Goal: Transaction & Acquisition: Purchase product/service

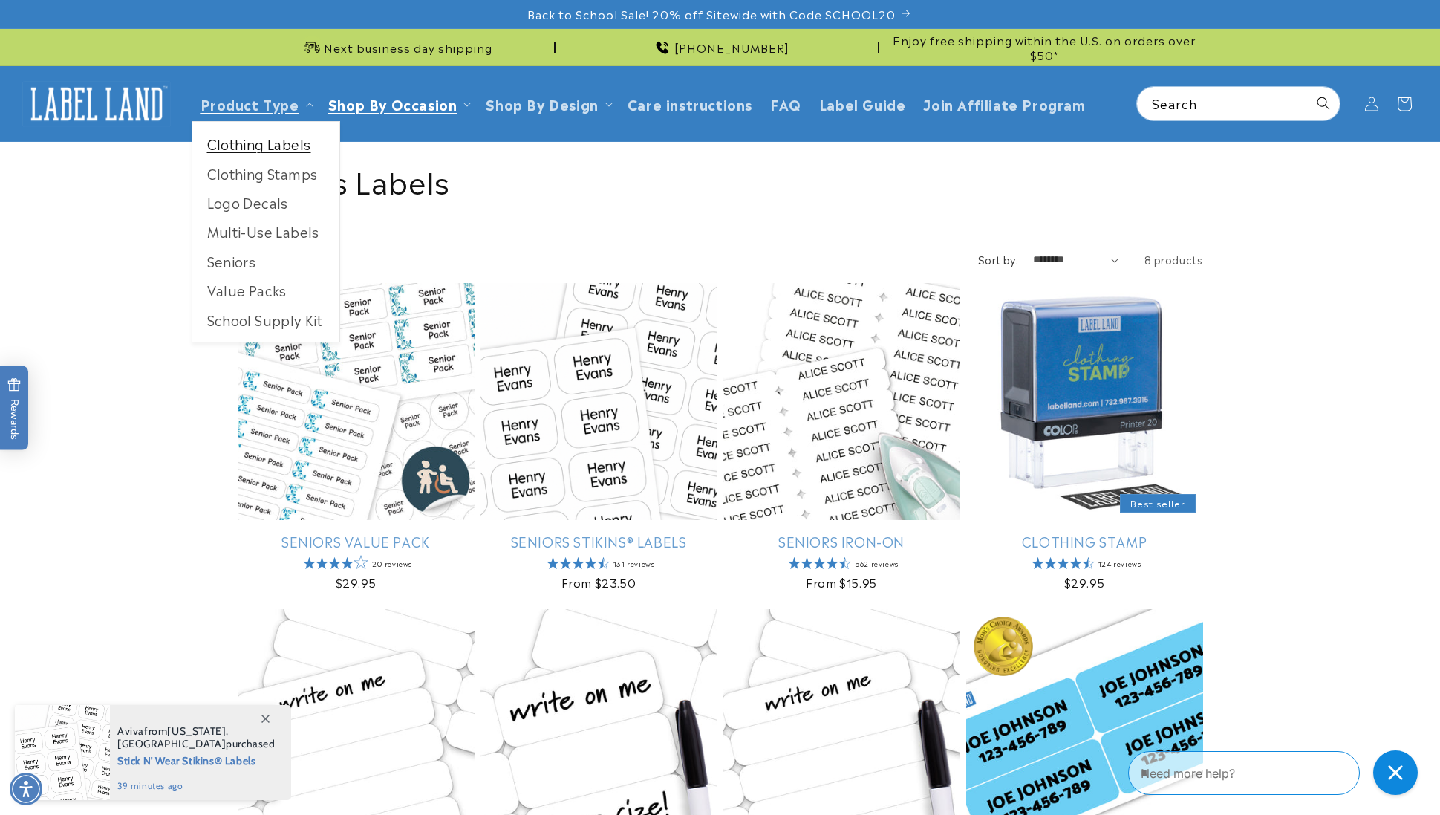
click at [264, 146] on link "Clothing Labels" at bounding box center [265, 143] width 147 height 29
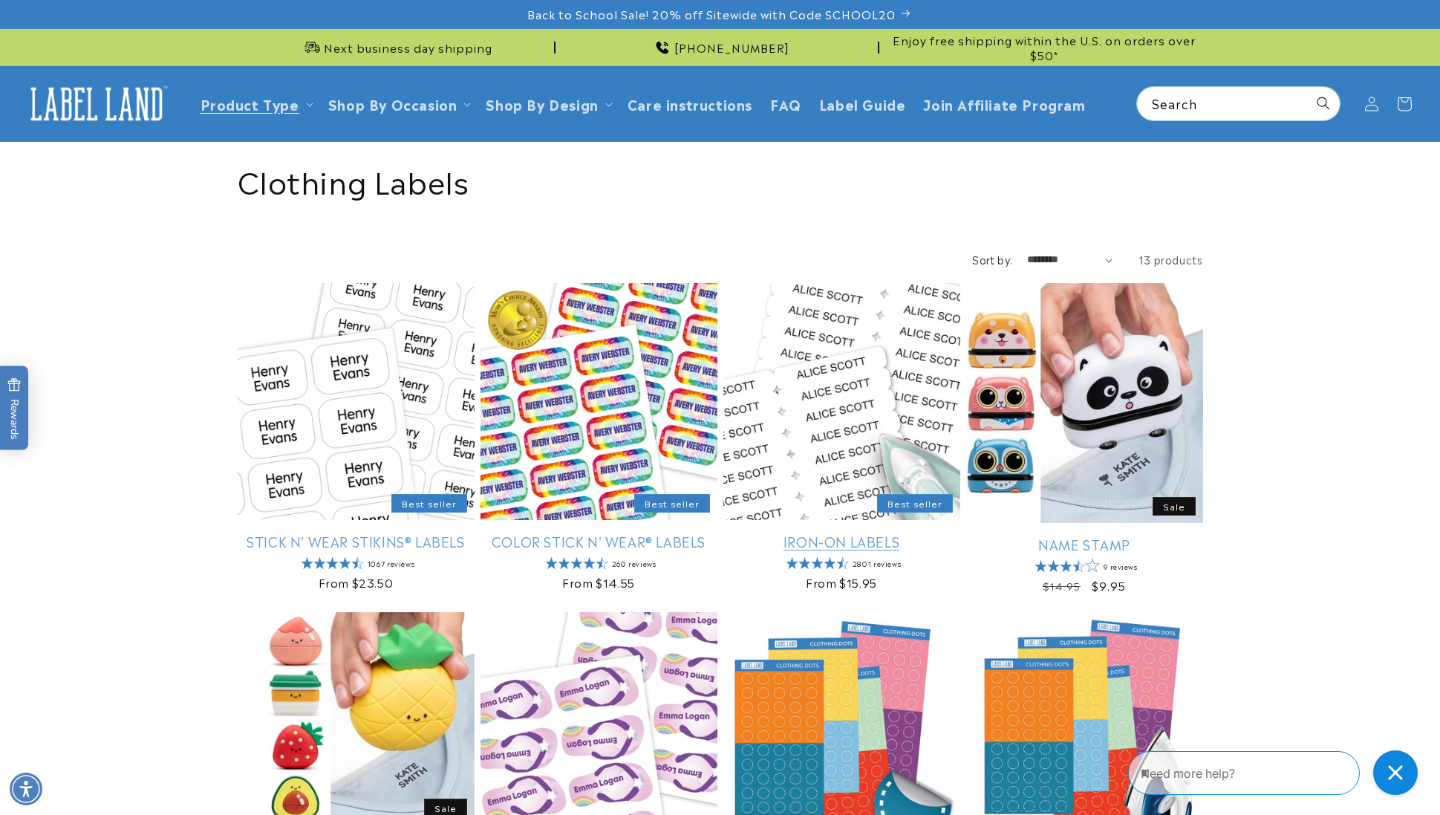
click at [810, 544] on link "Iron-On Labels" at bounding box center [841, 541] width 237 height 17
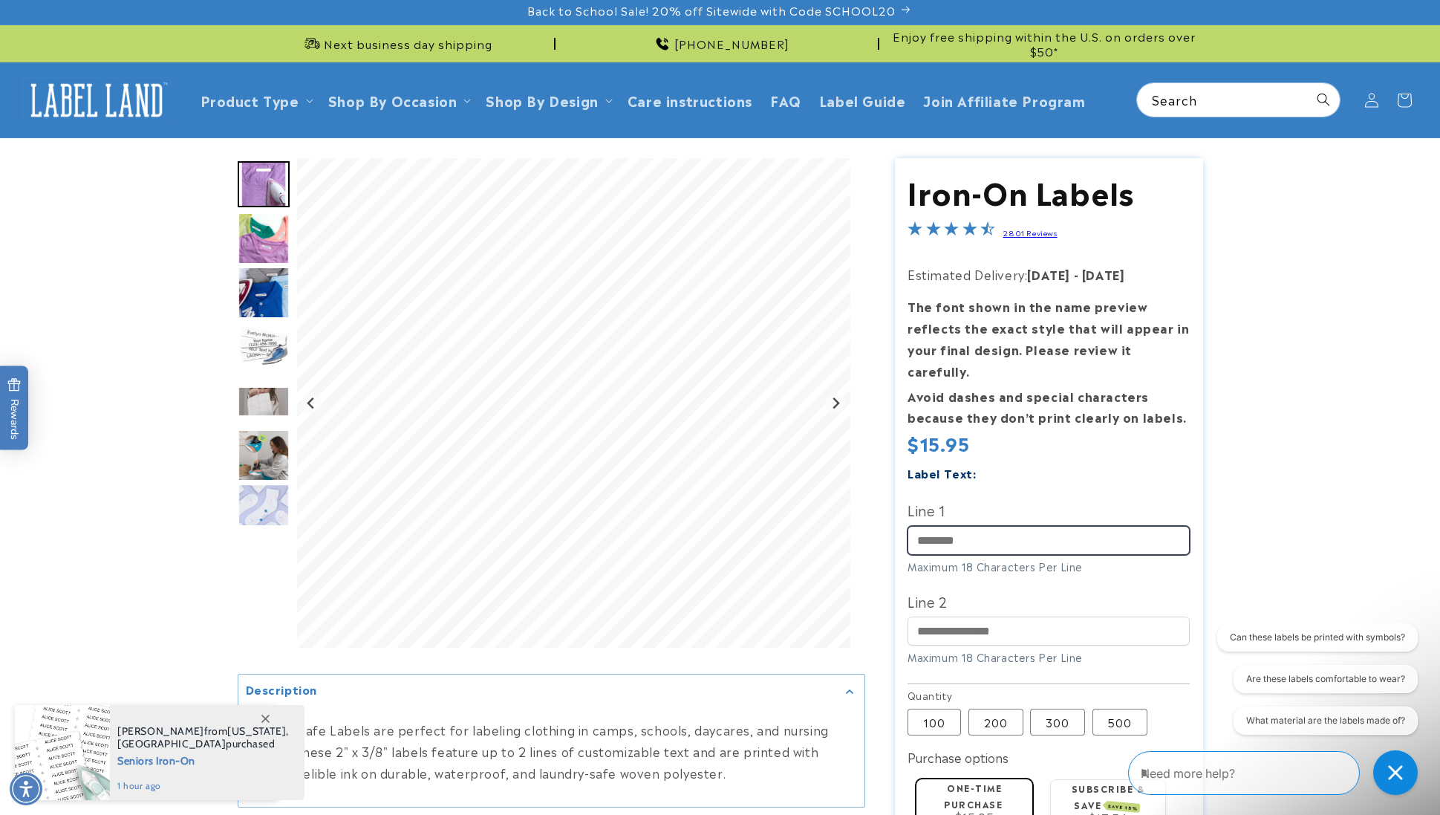
scroll to position [4, 0]
type input "**********"
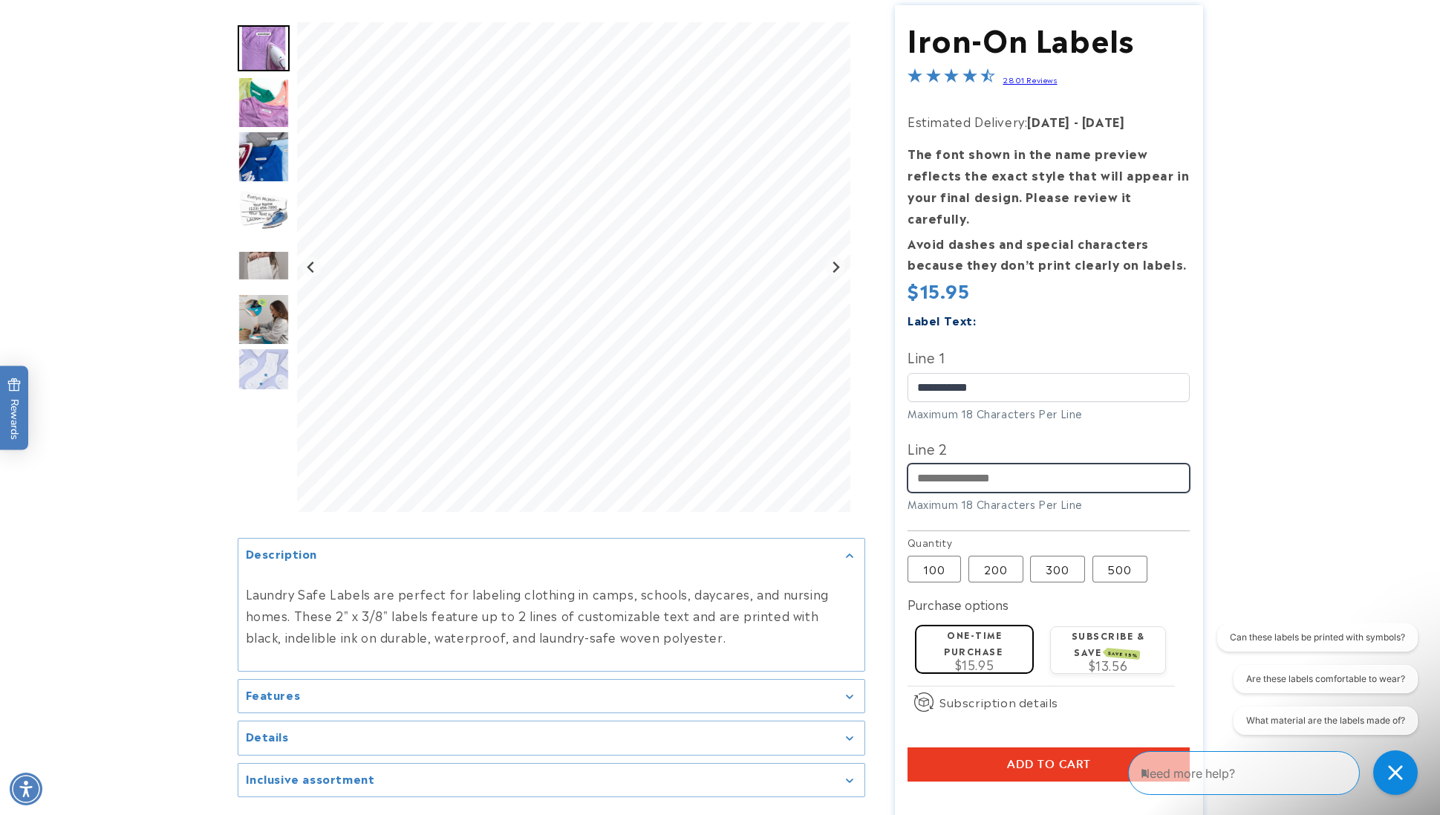
scroll to position [158, 0]
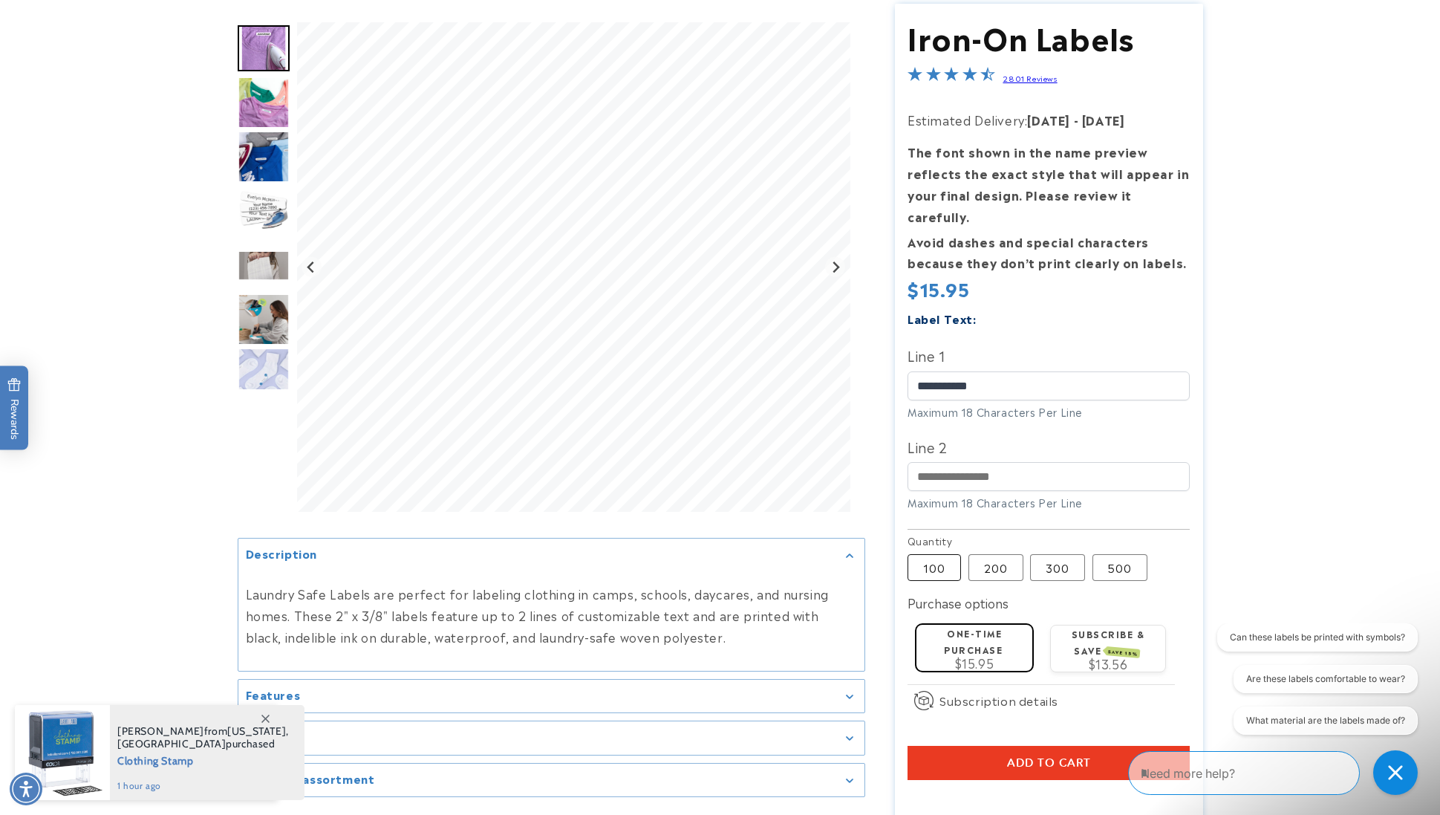
click at [934, 554] on label "100 Variant sold out or unavailable" at bounding box center [934, 567] width 53 height 27
click at [969, 626] on label "One-time purchase" at bounding box center [973, 640] width 59 height 29
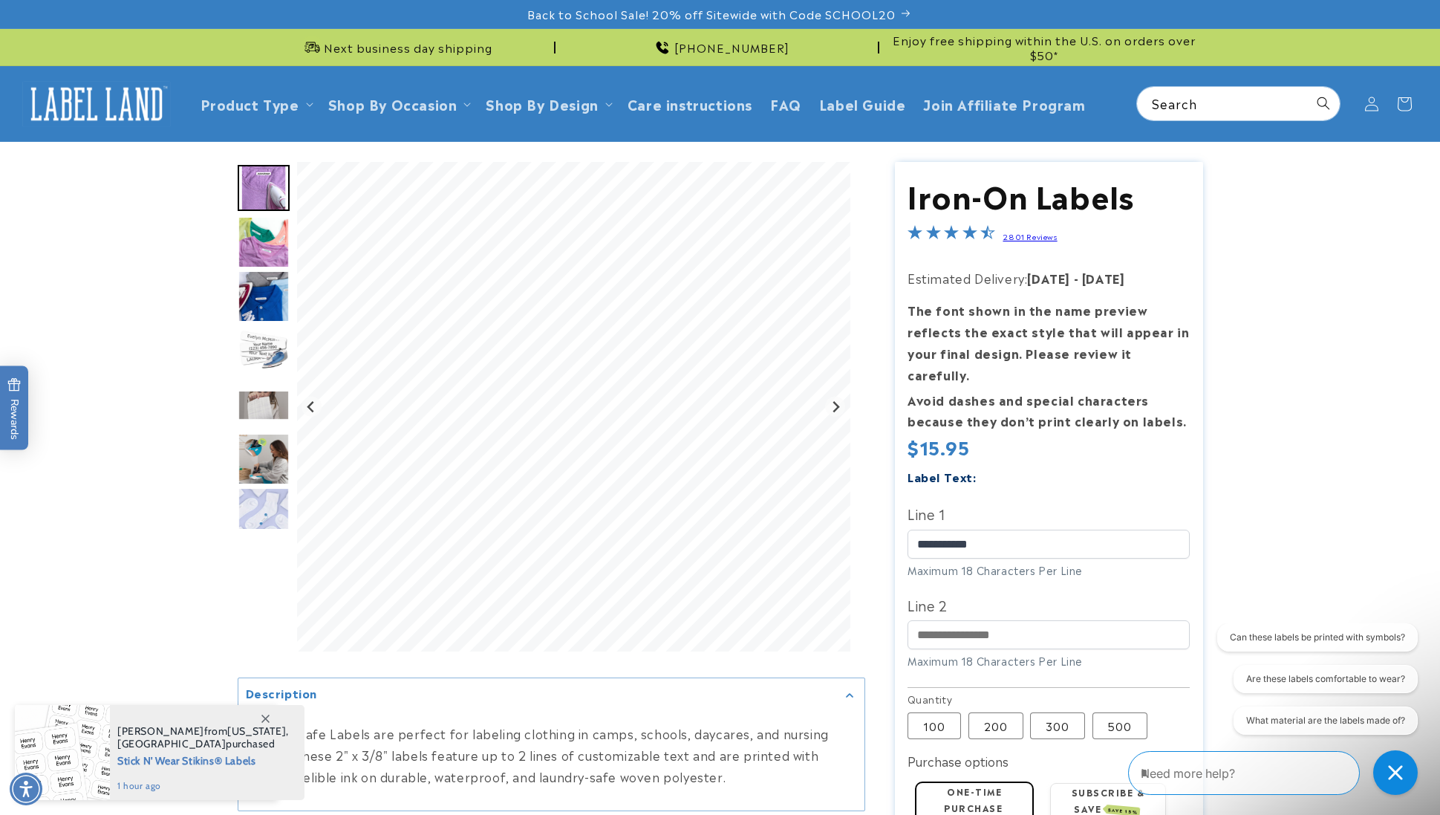
scroll to position [0, 0]
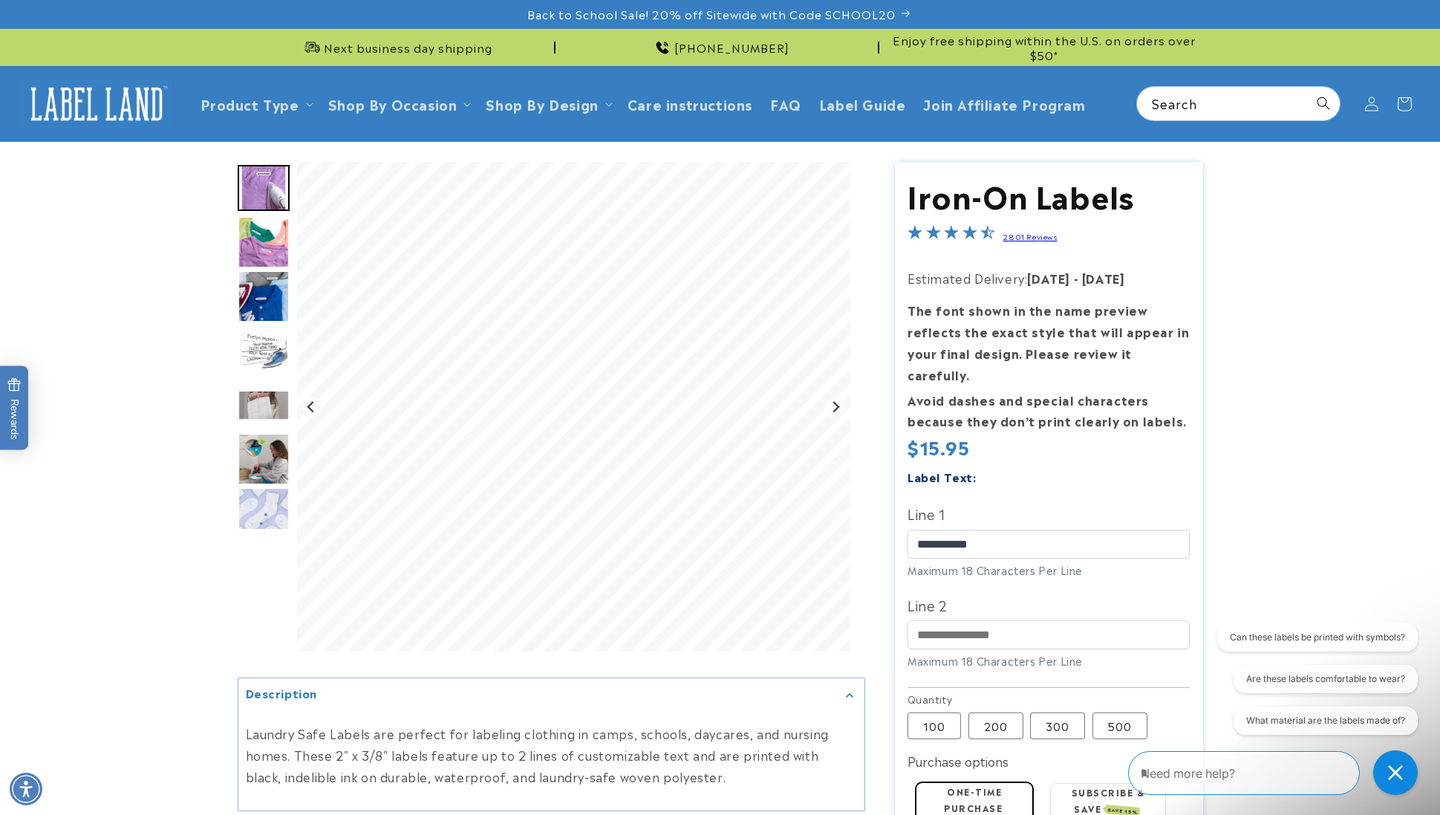
click at [1020, 234] on link "2801 Reviews" at bounding box center [1030, 236] width 54 height 10
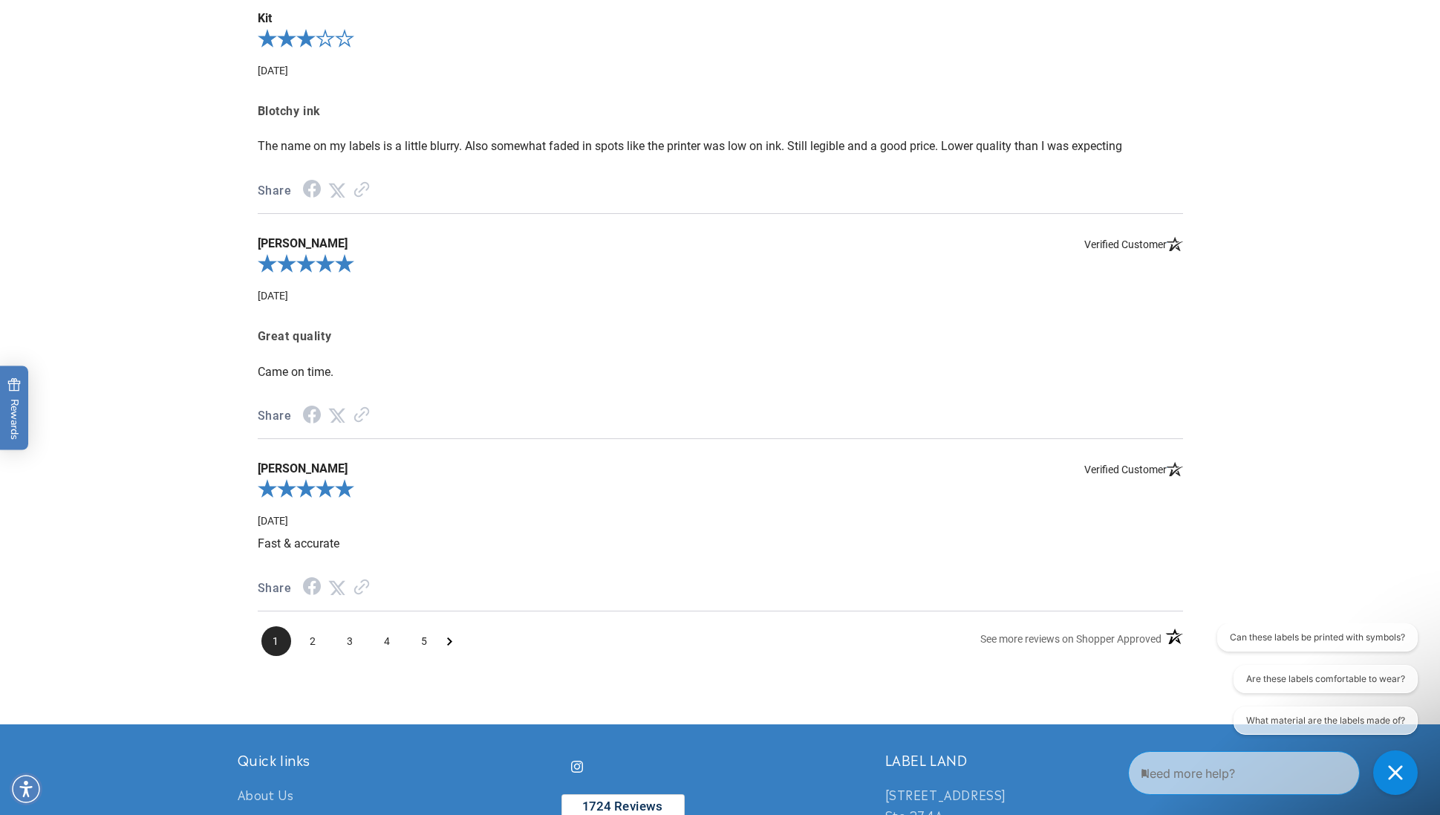
scroll to position [1818, 0]
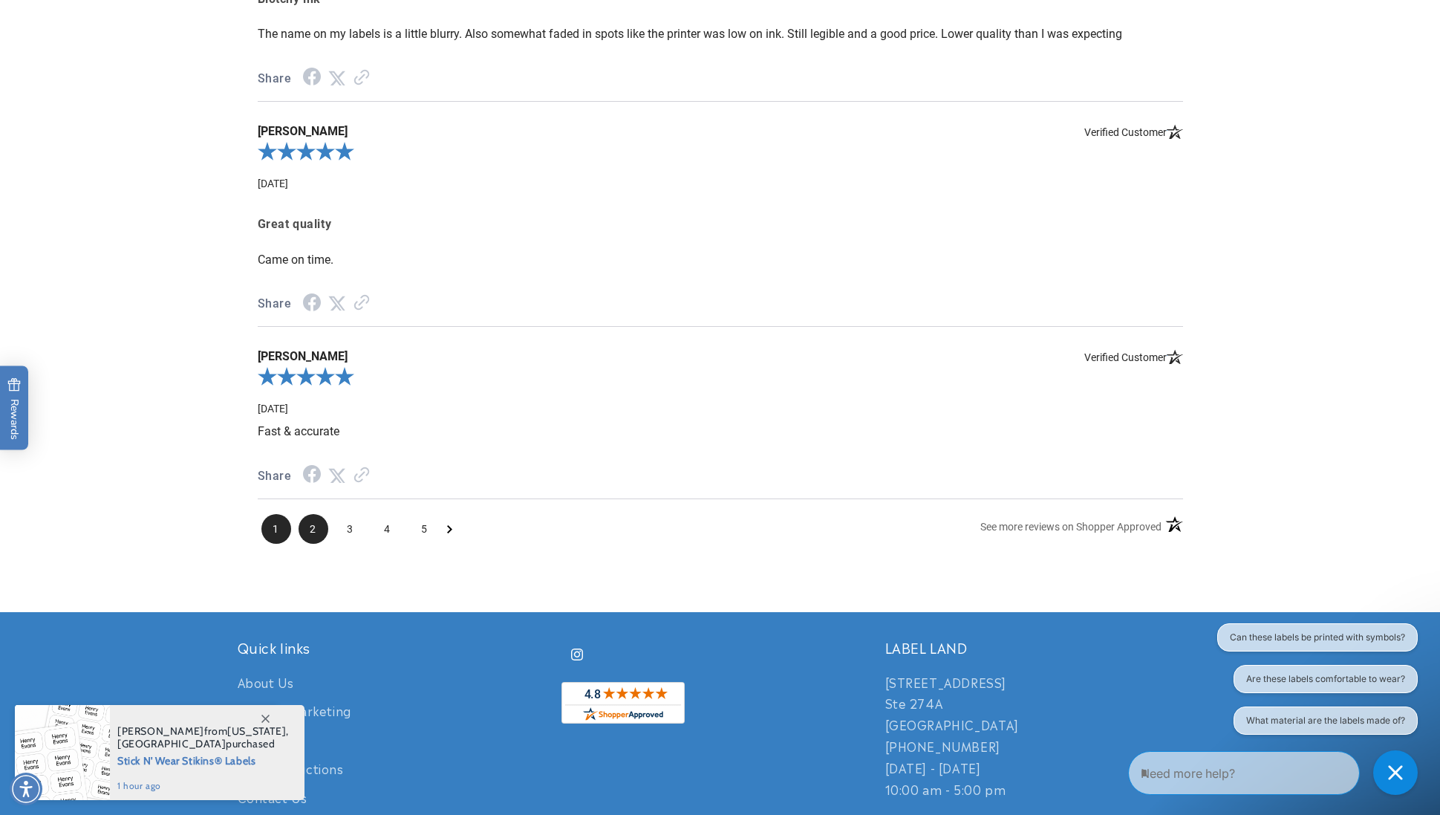
click at [318, 515] on span "2" at bounding box center [314, 529] width 30 height 30
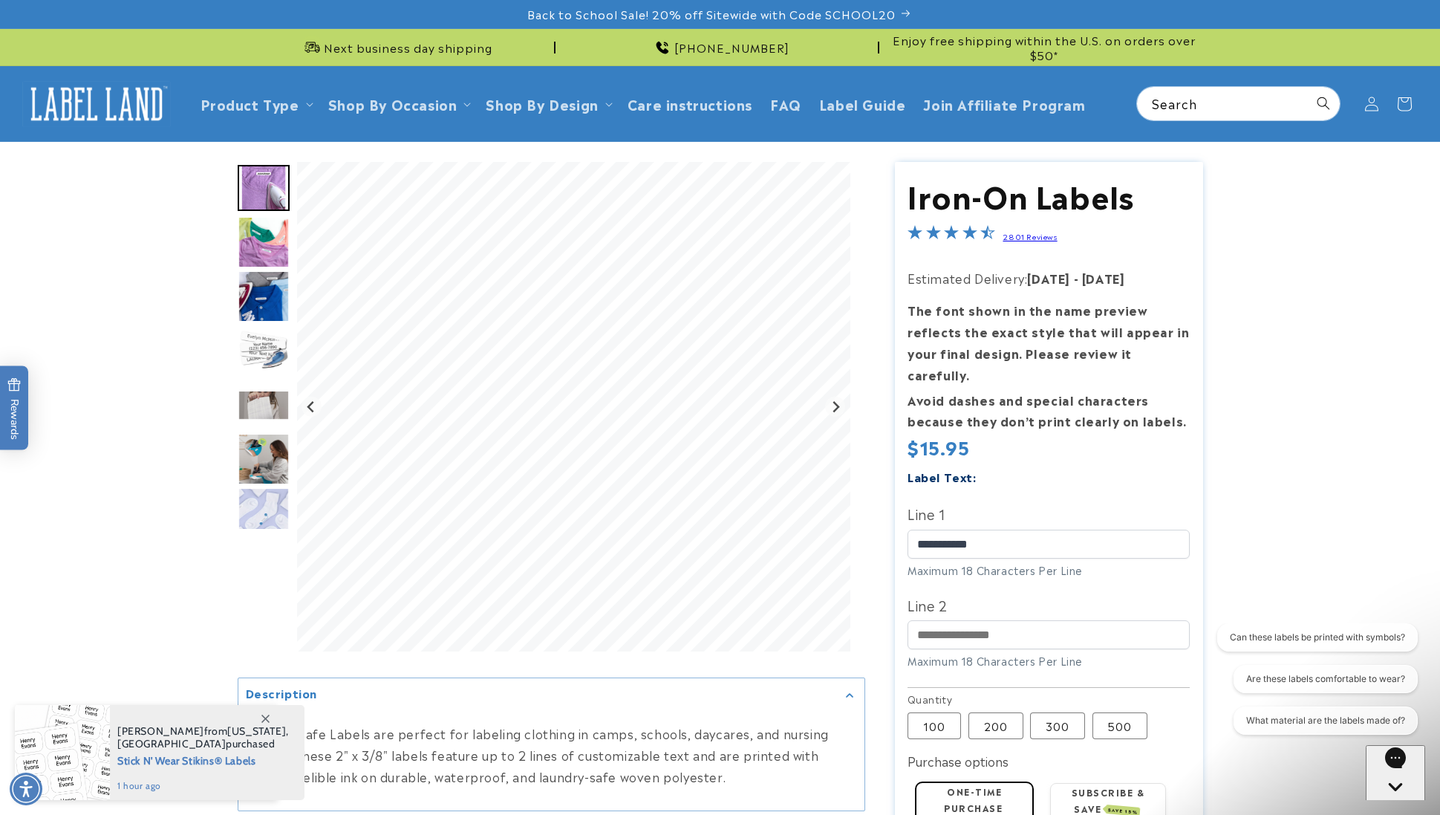
scroll to position [0, 0]
click at [971, 620] on input "Line 2" at bounding box center [1049, 634] width 282 height 29
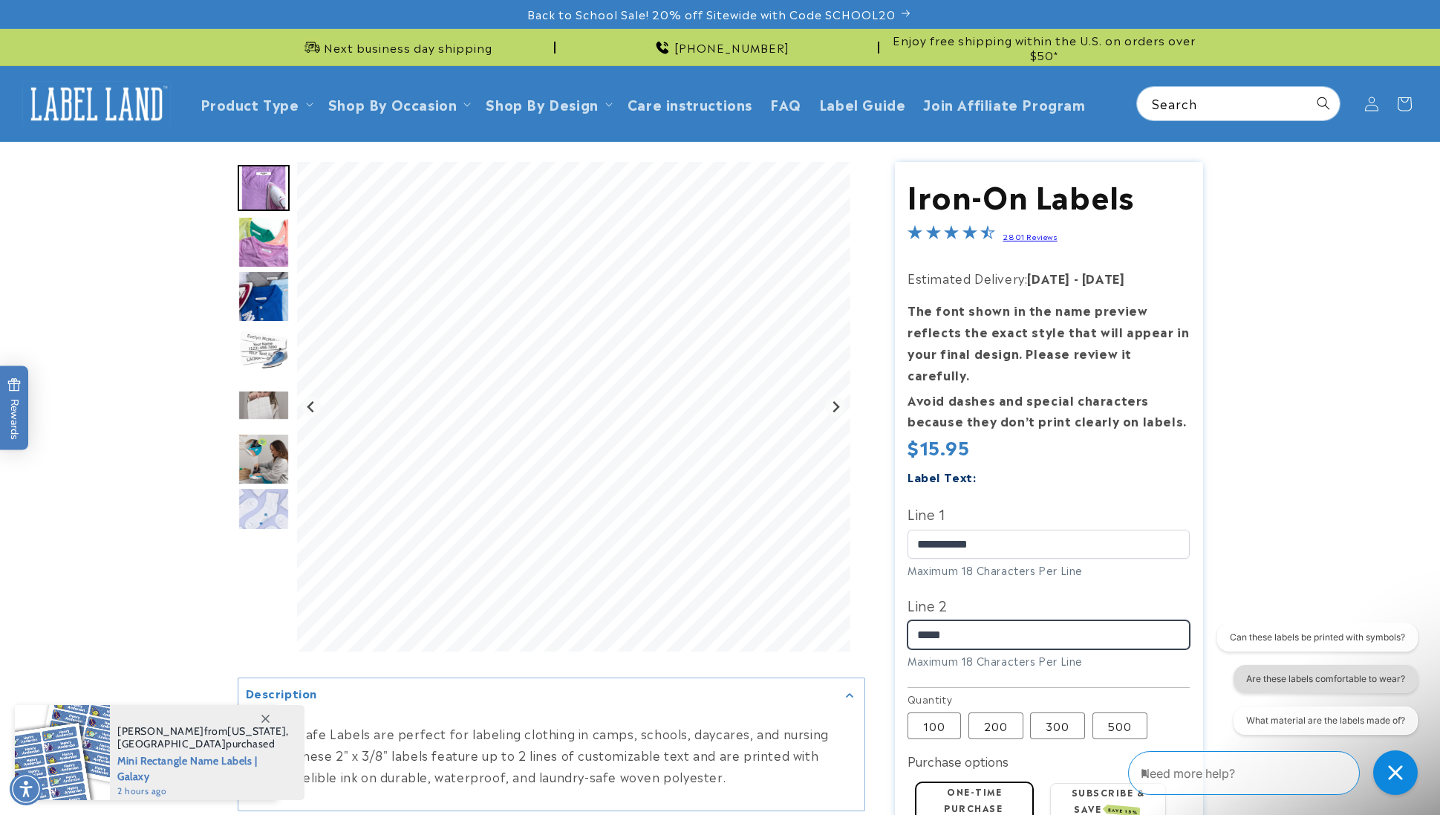
type input "*****"
click at [1303, 677] on button "Are these labels comfortable to wear?" at bounding box center [1325, 679] width 184 height 28
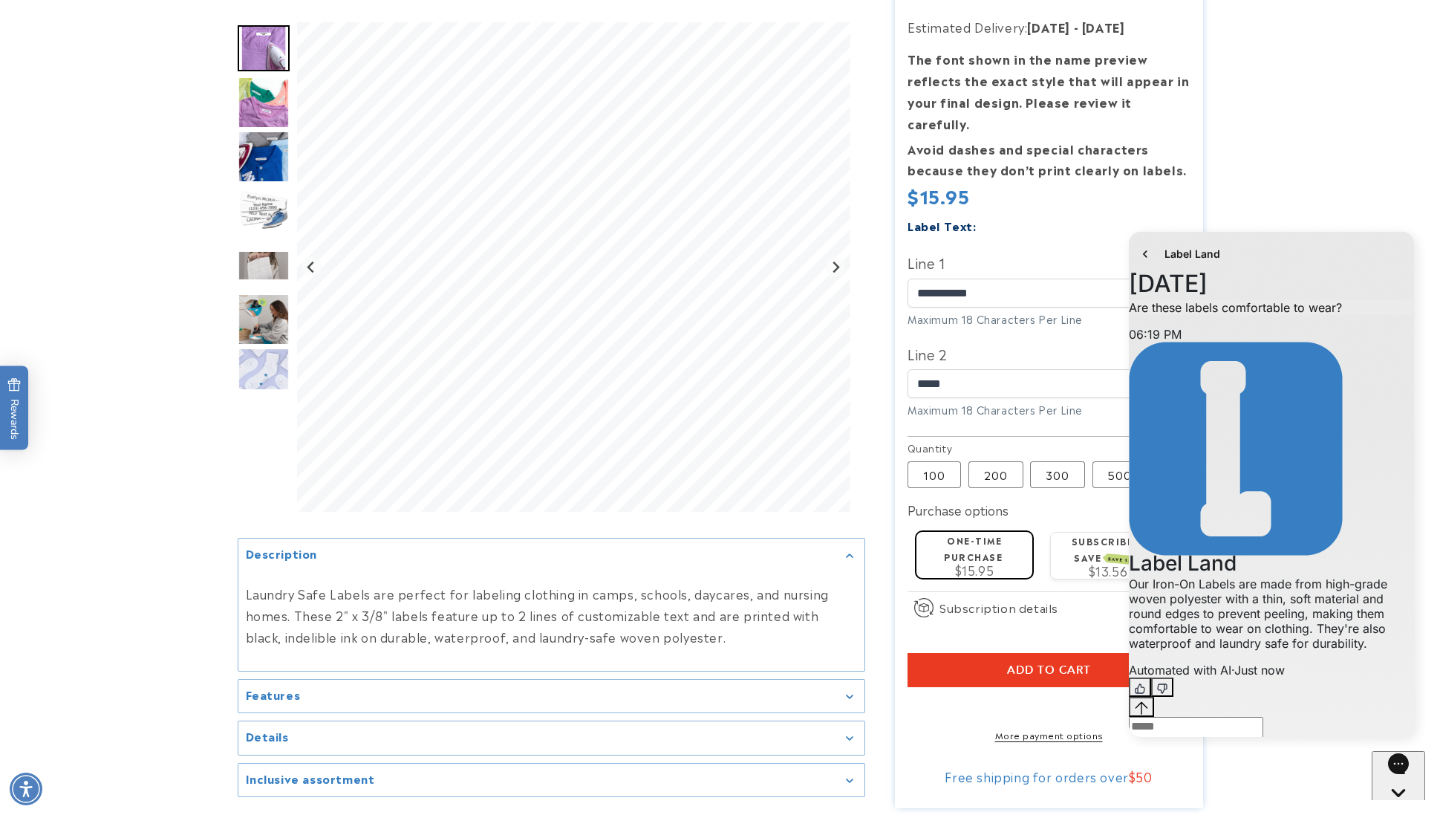
scroll to position [252, 0]
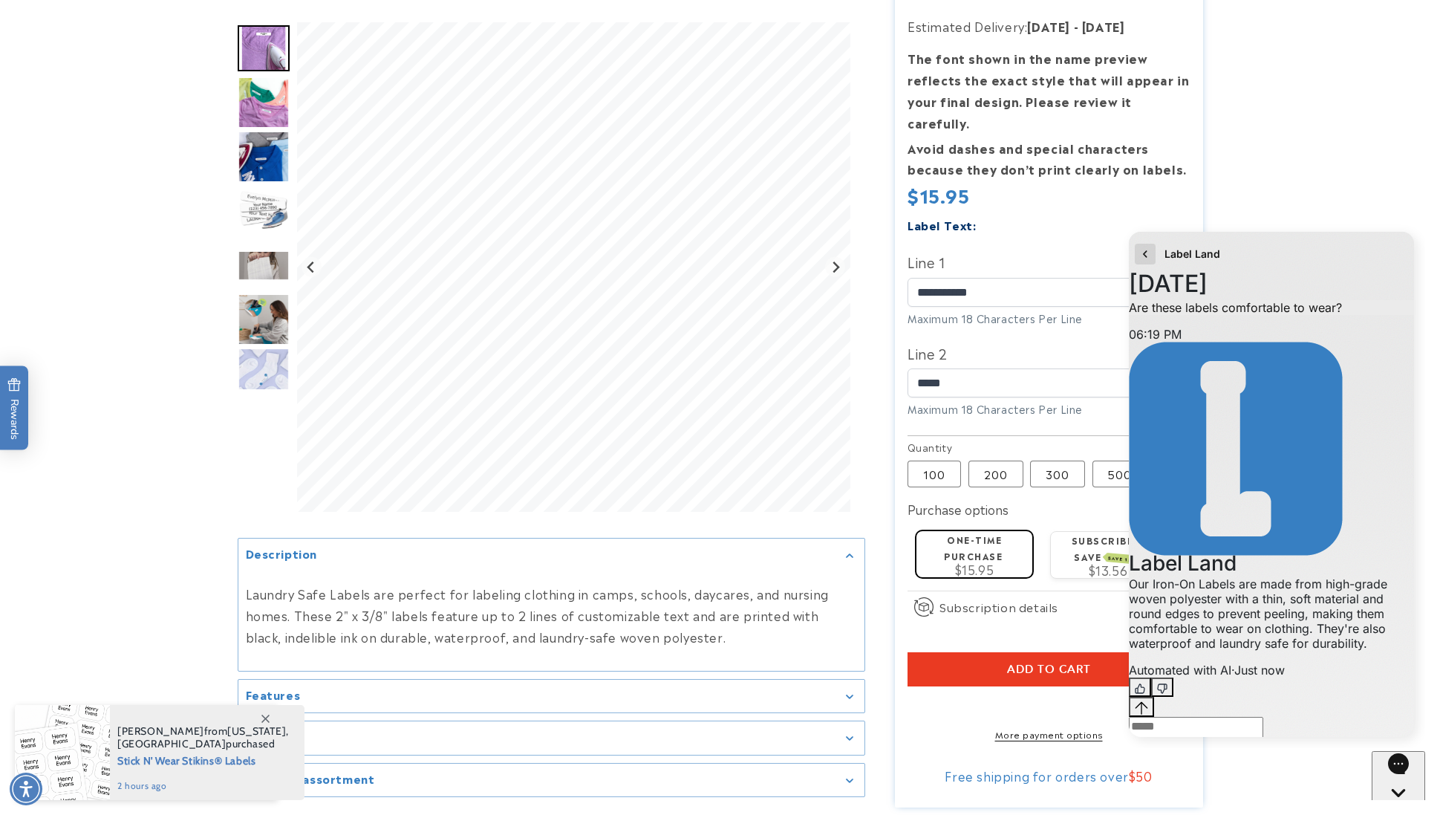
click at [1145, 253] on icon "go to home page" at bounding box center [1145, 253] width 4 height 7
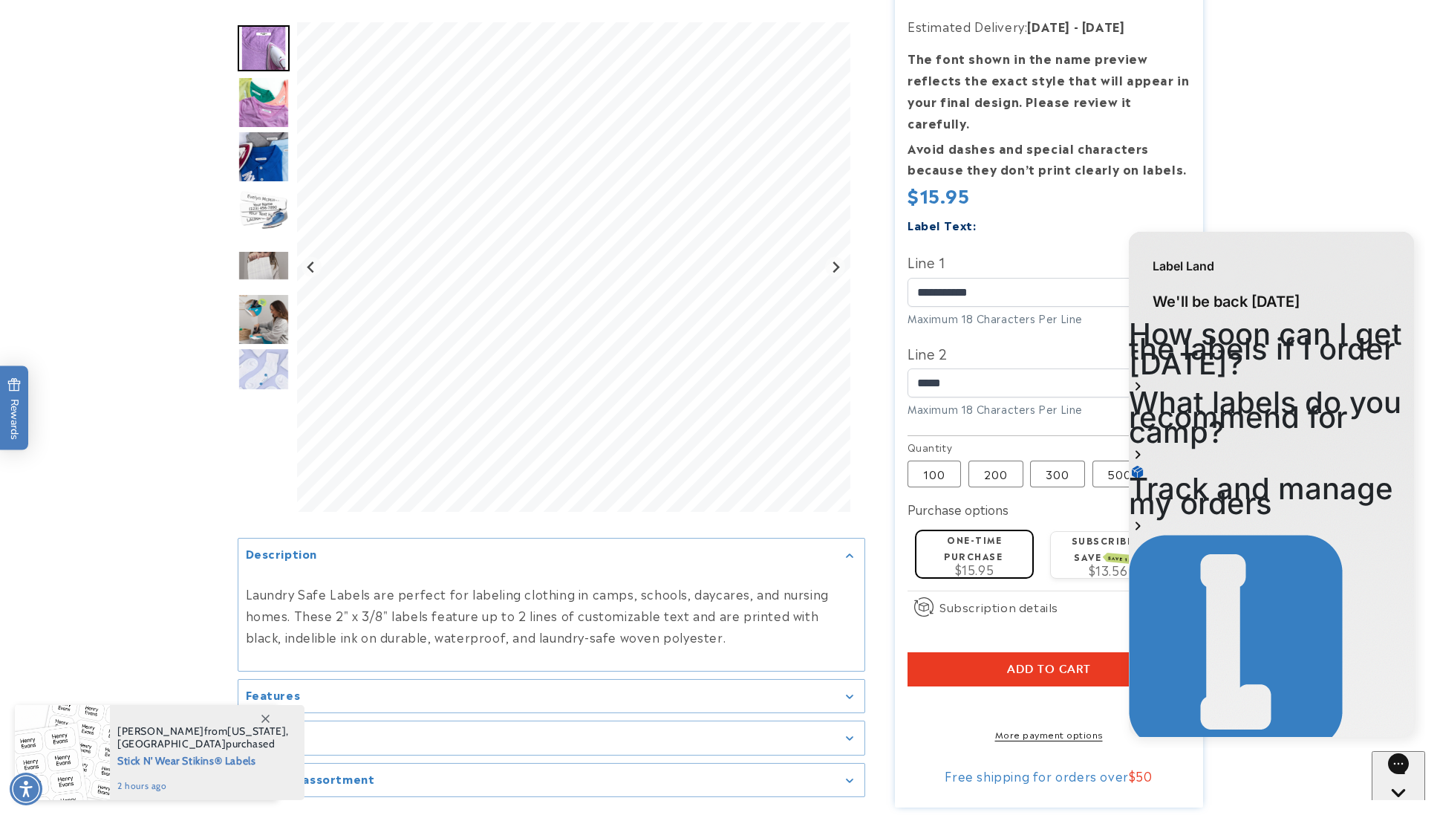
click at [1367, 348] on div "How soon can I get the labels if I order today?" at bounding box center [1271, 361] width 285 height 68
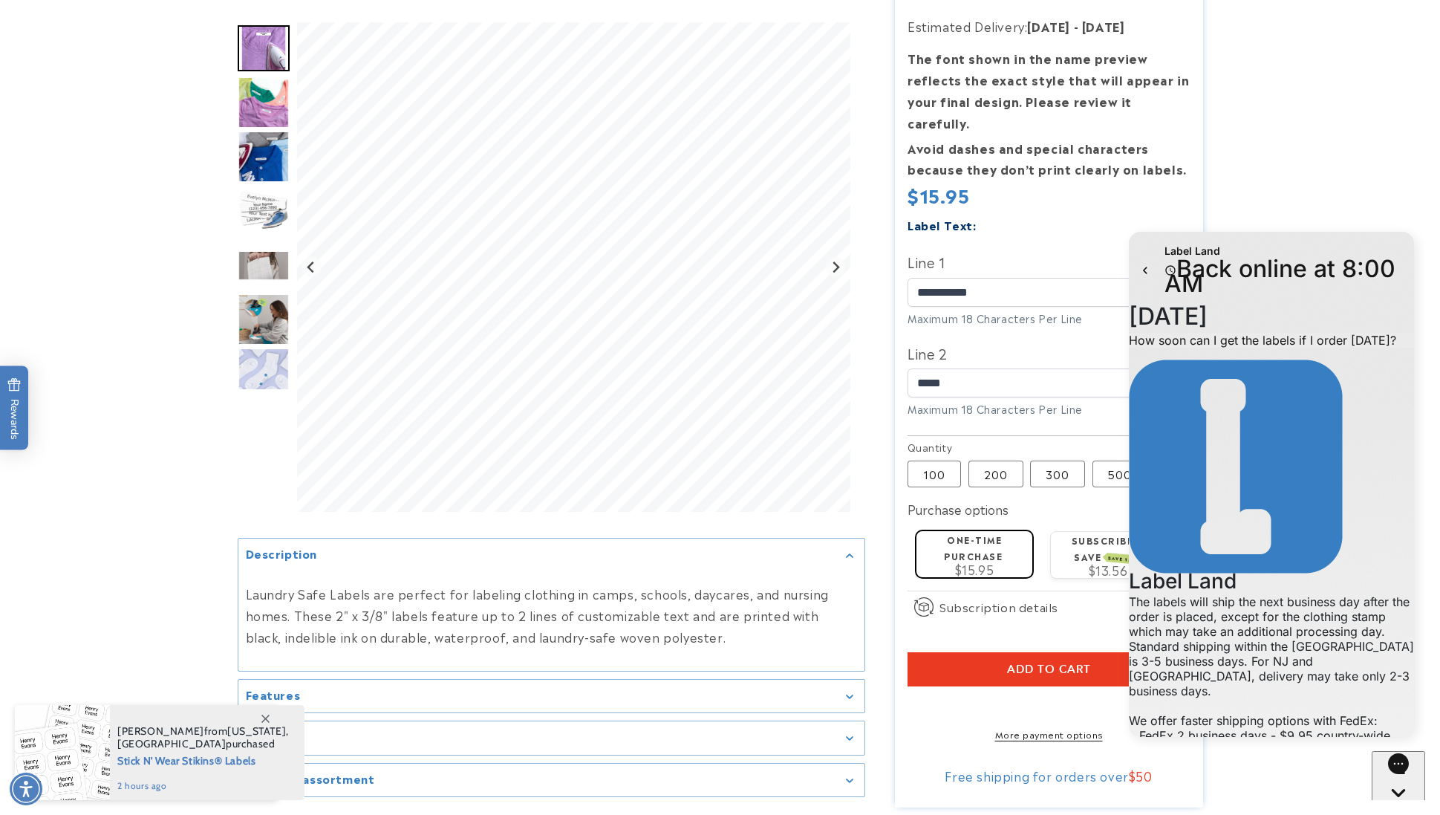
scroll to position [148, 0]
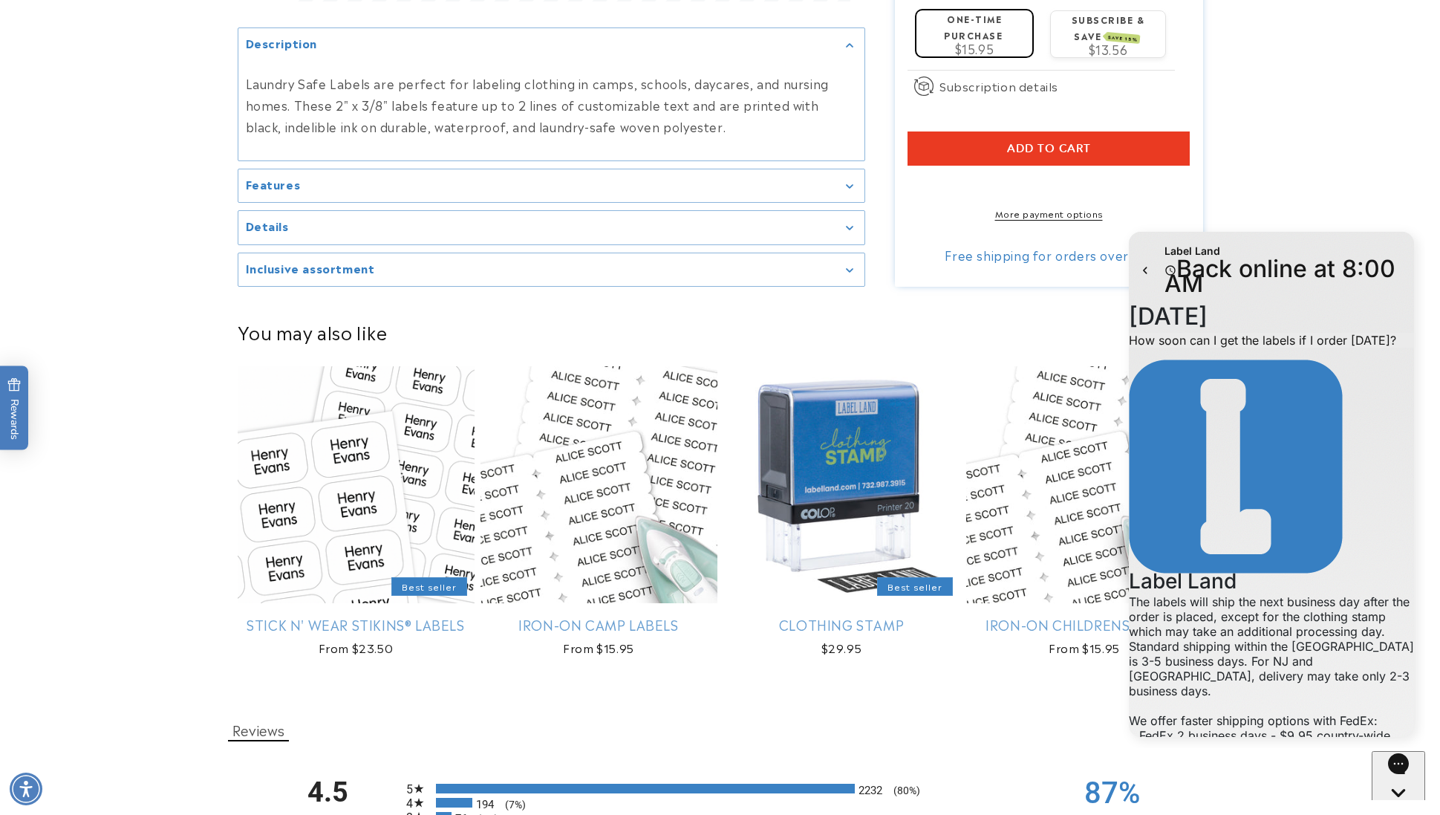
scroll to position [774, 0]
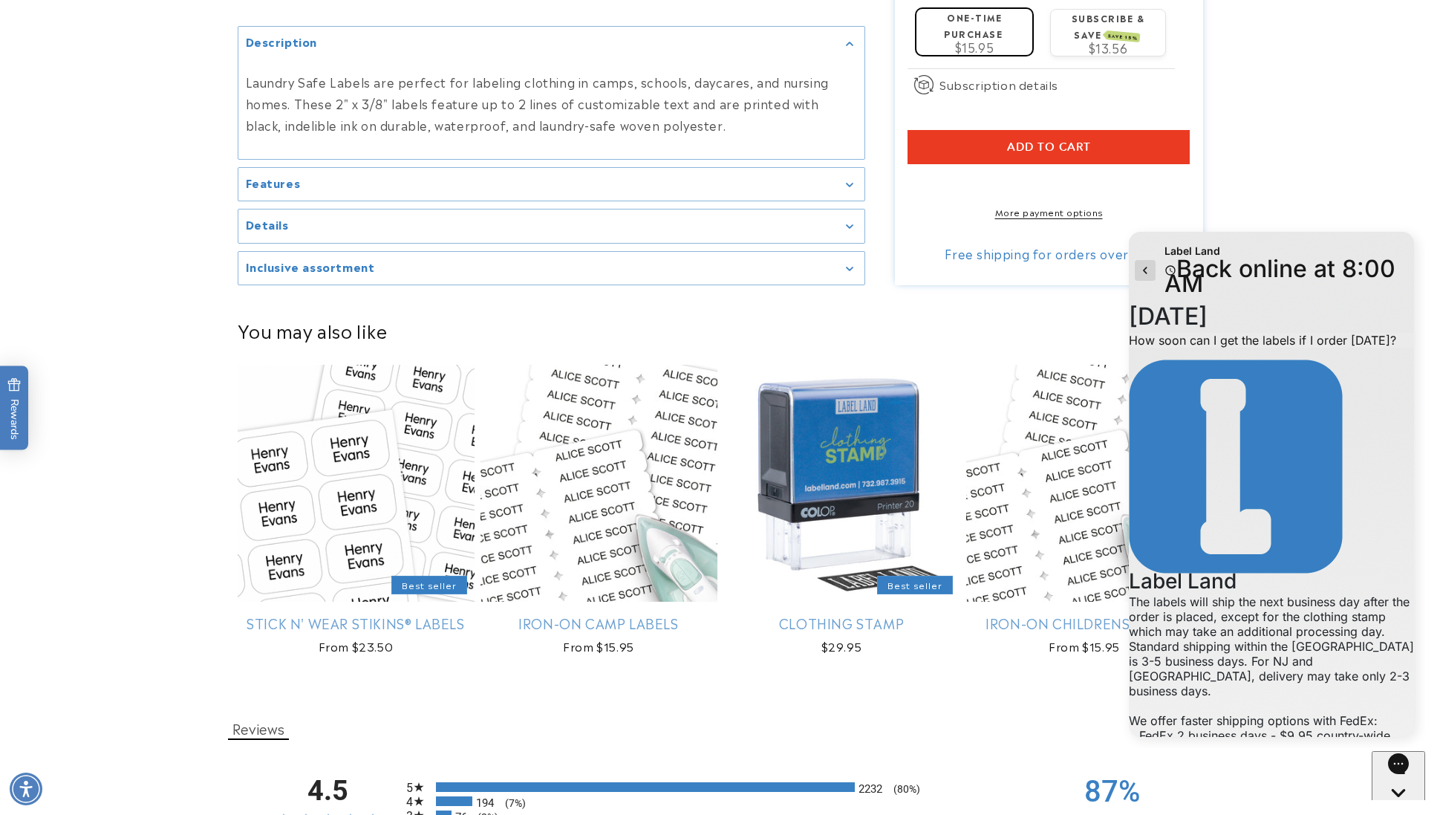
click at [1145, 261] on icon "go to home page" at bounding box center [1145, 270] width 15 height 18
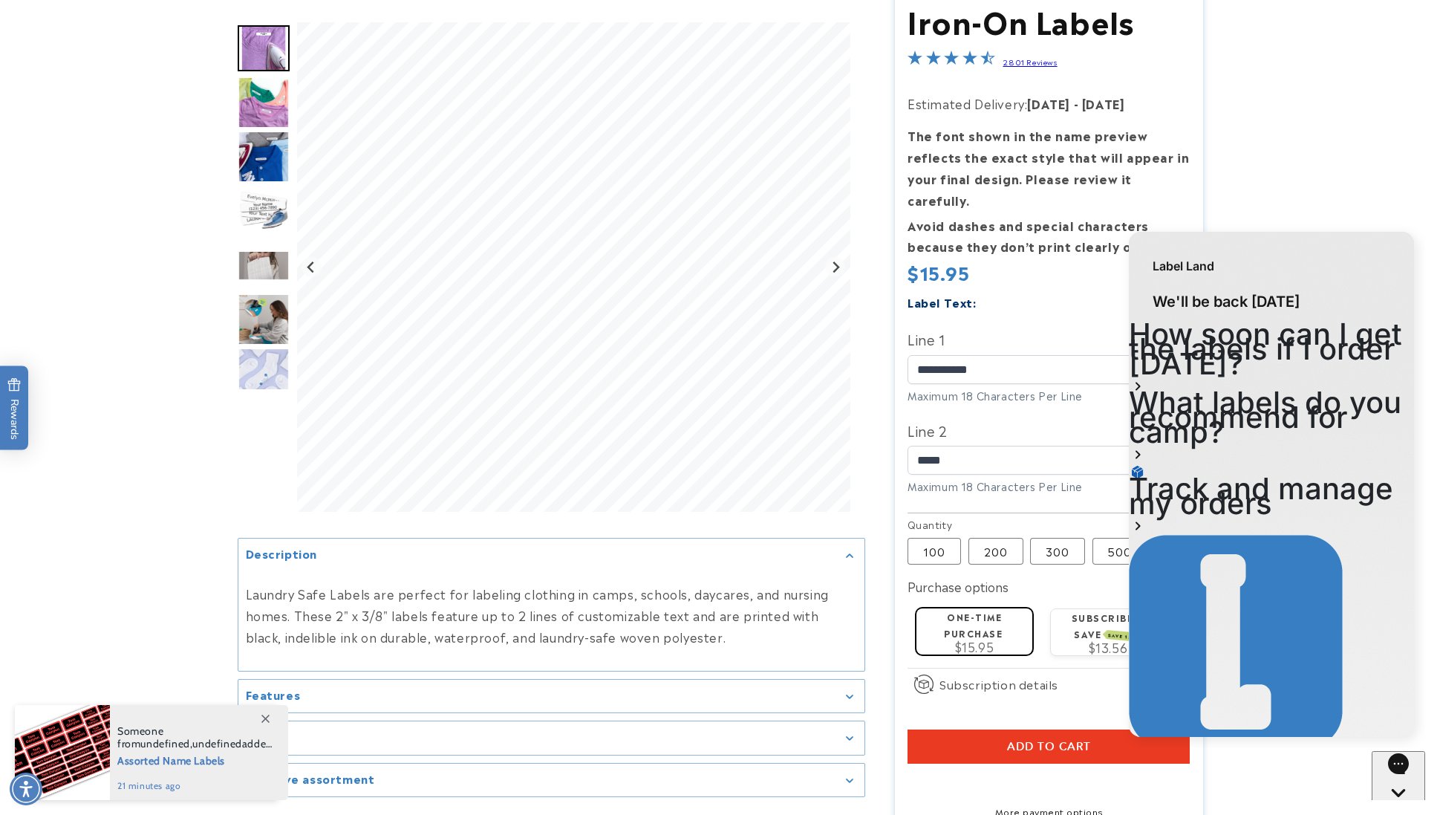
scroll to position [200, 0]
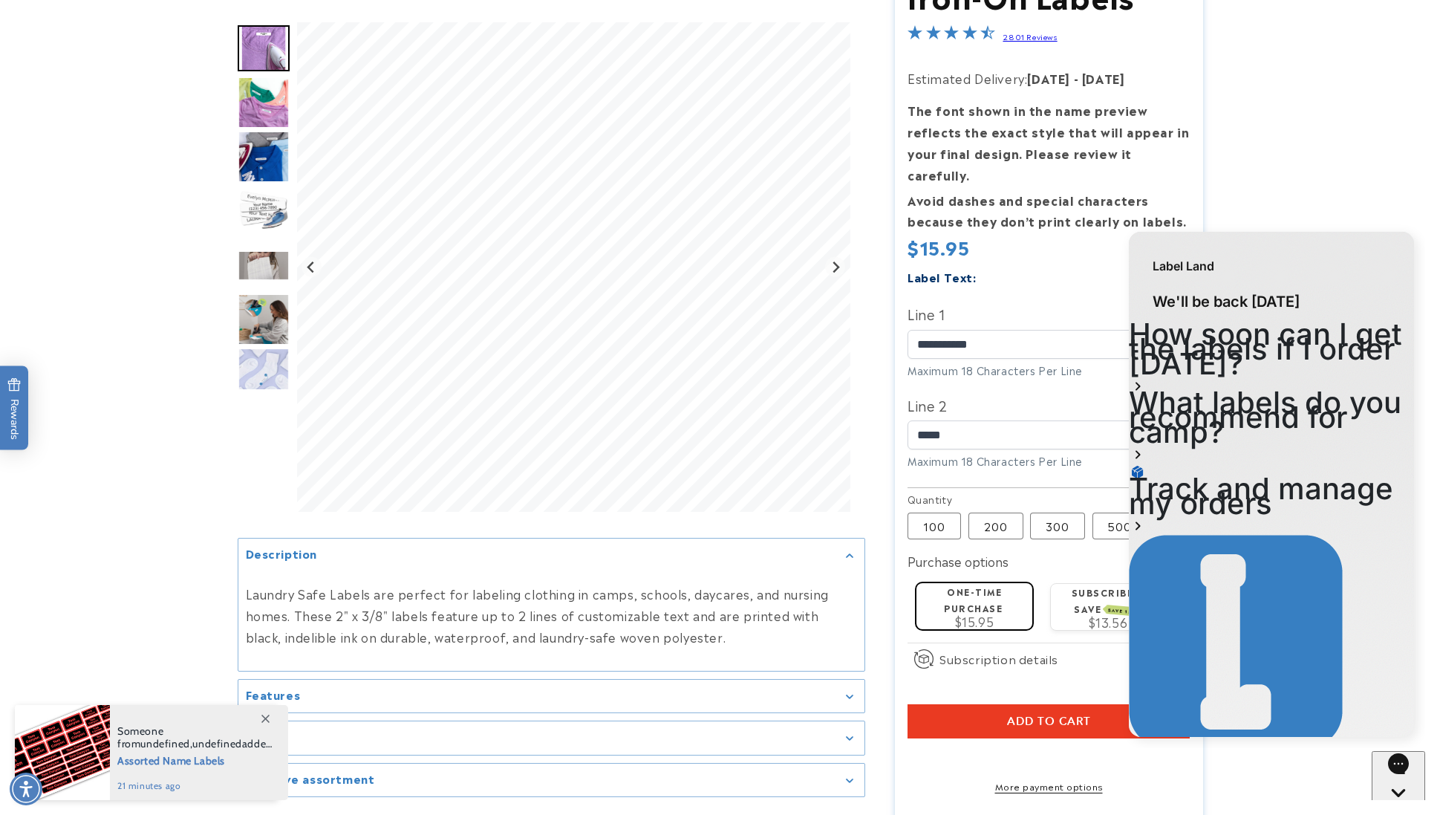
click at [1352, 266] on div "Label Land" at bounding box center [1271, 258] width 285 height 53
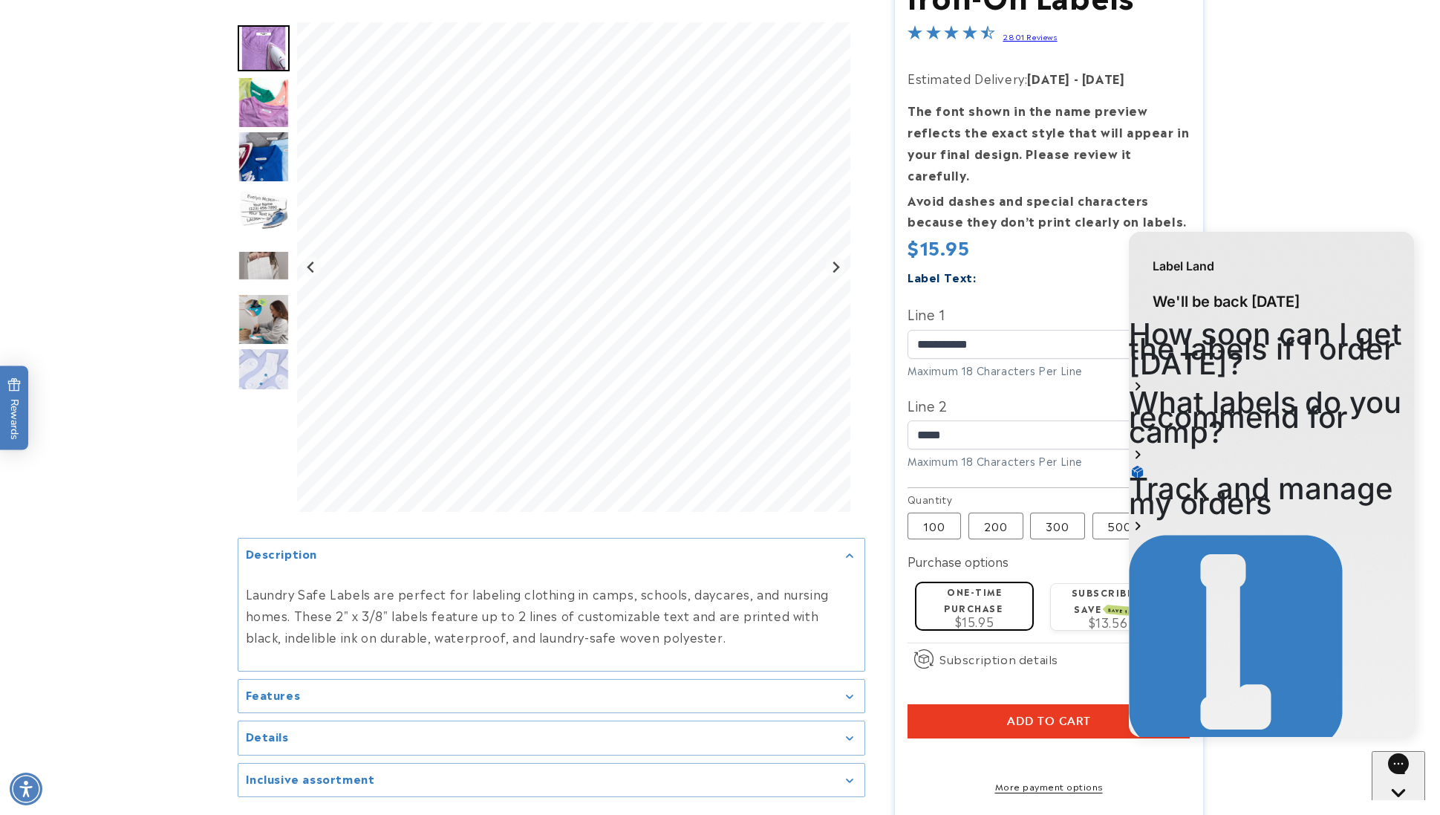
click at [948, 704] on button "Add to cart" at bounding box center [1049, 721] width 282 height 34
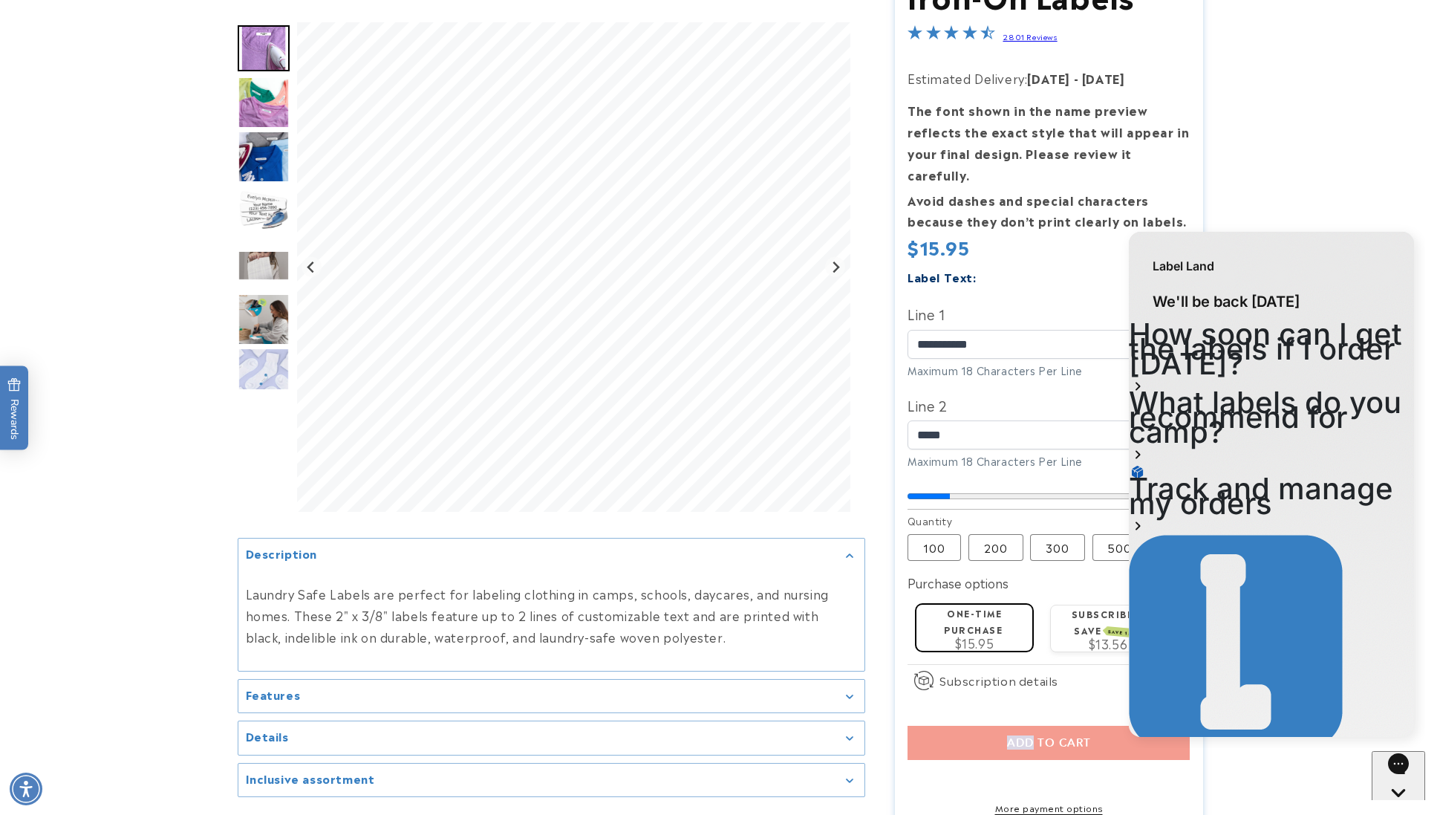
click at [948, 682] on section "Iron-On Labels Iron-On Labels 2801 Reviews Estimated Delivery: Aug 27 - Sep 02 …" at bounding box center [1049, 421] width 308 height 919
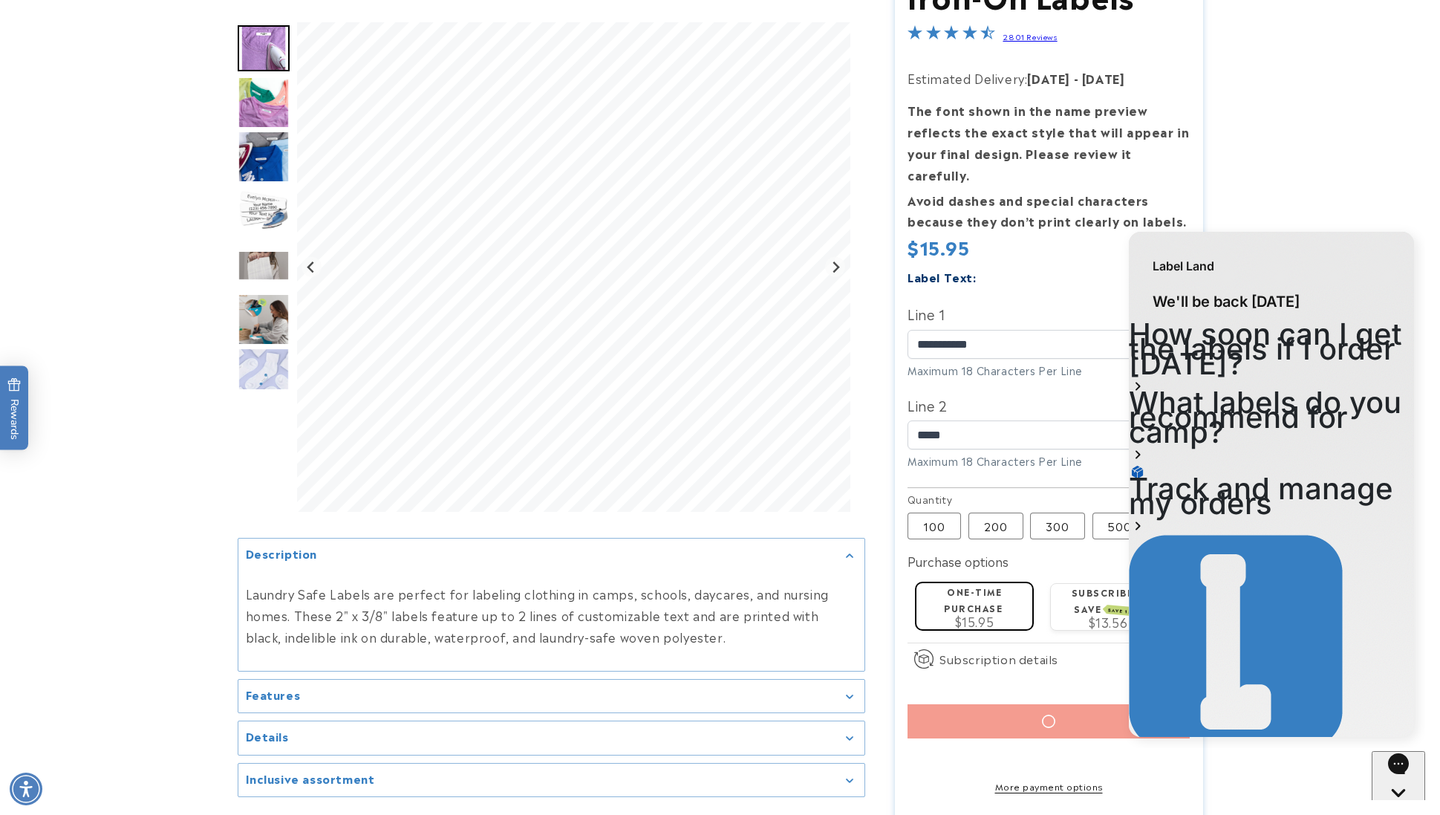
click at [1026, 713] on div "Add to cart More payment options This item is a recurring or deferred purchase.…" at bounding box center [1049, 748] width 282 height 88
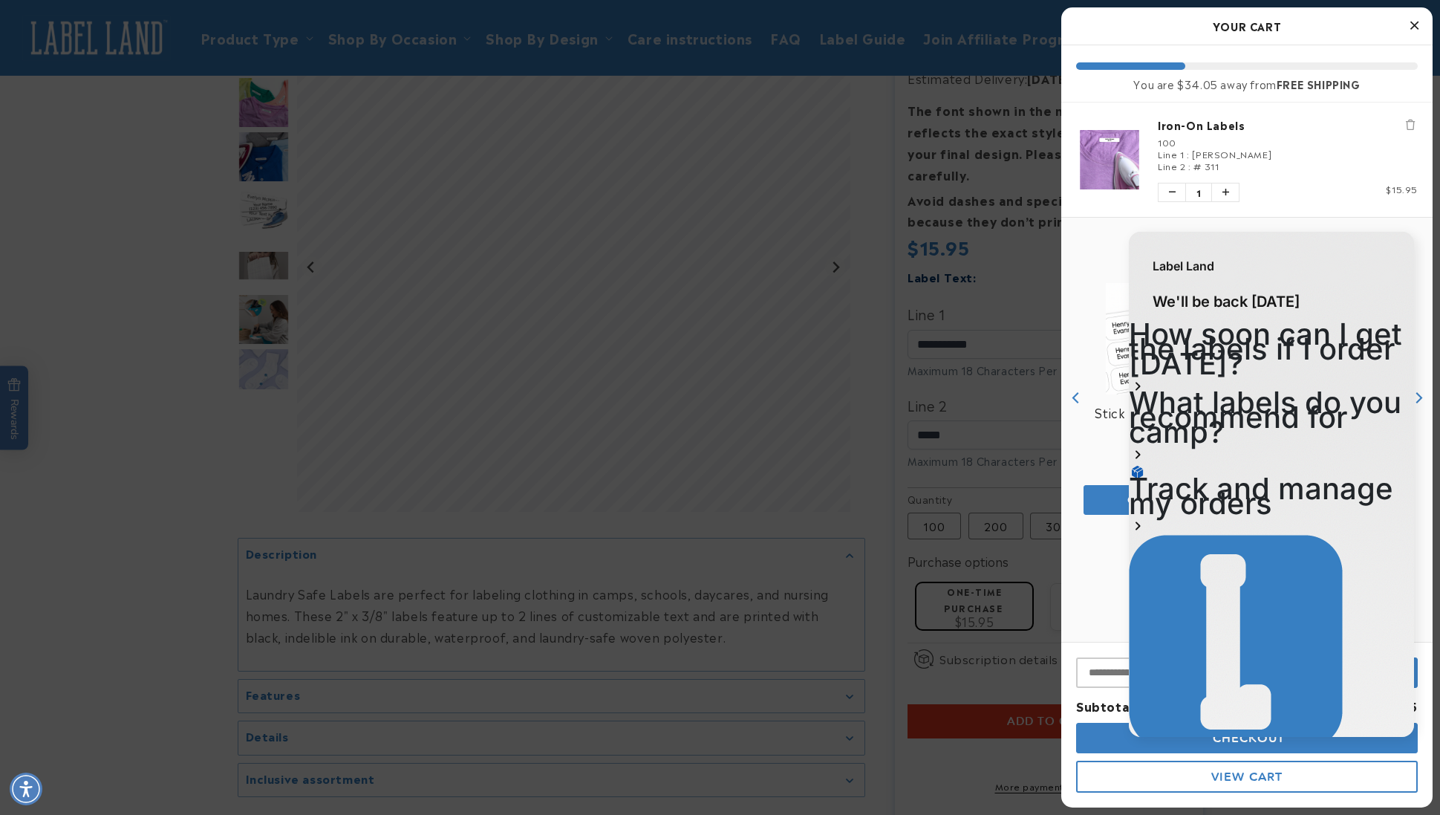
click at [1082, 739] on button "Checkout" at bounding box center [1247, 738] width 342 height 30
